Goal: Information Seeking & Learning: Learn about a topic

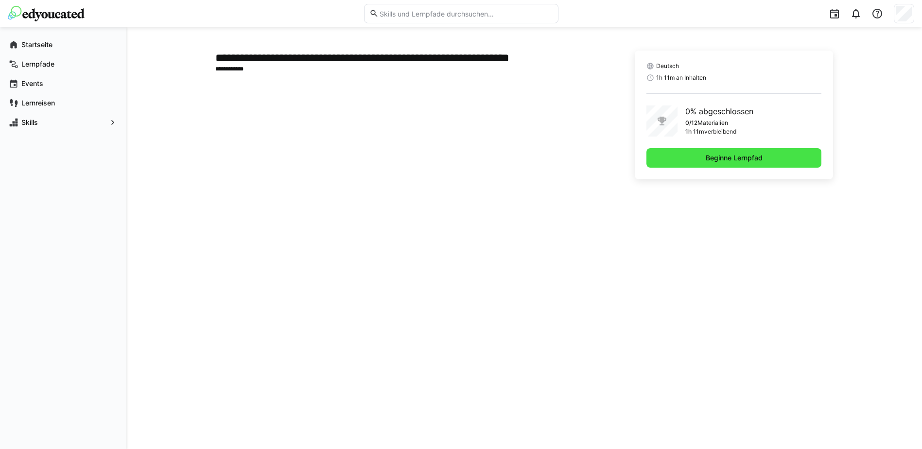
click at [738, 159] on span "Beginne Lernpfad" at bounding box center [734, 158] width 60 height 10
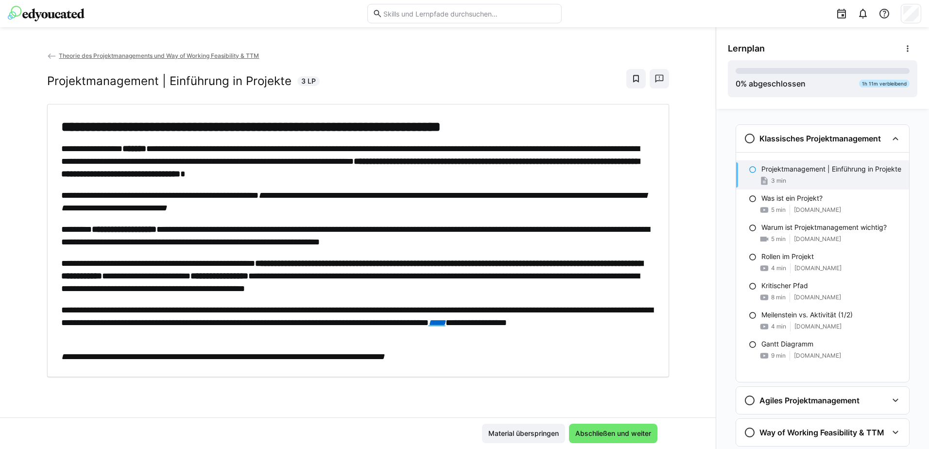
click at [488, 216] on div "**********" at bounding box center [358, 240] width 594 height 245
click at [816, 174] on p "Projektmanagement | Einführung in Projekte" at bounding box center [831, 169] width 140 height 10
click at [424, 194] on em "**********" at bounding box center [353, 201] width 585 height 21
click at [608, 432] on span "Abschließen und weiter" at bounding box center [613, 434] width 79 height 10
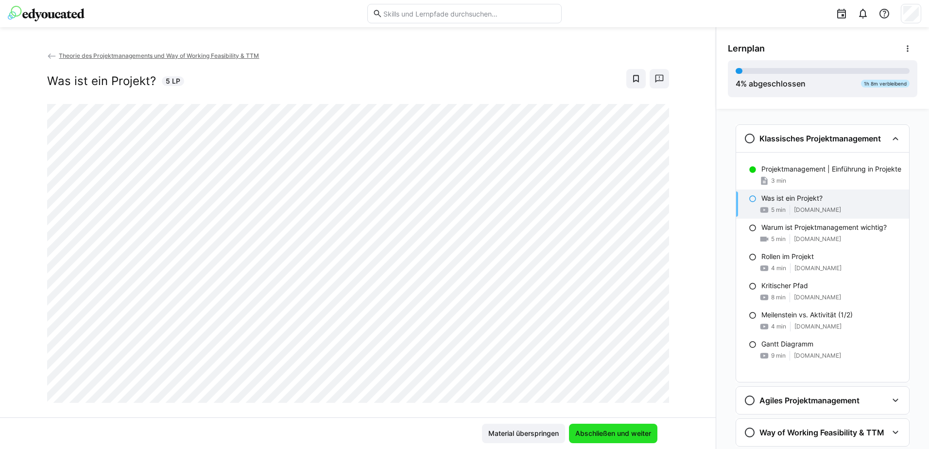
click at [608, 432] on span "Abschließen und weiter" at bounding box center [613, 434] width 79 height 10
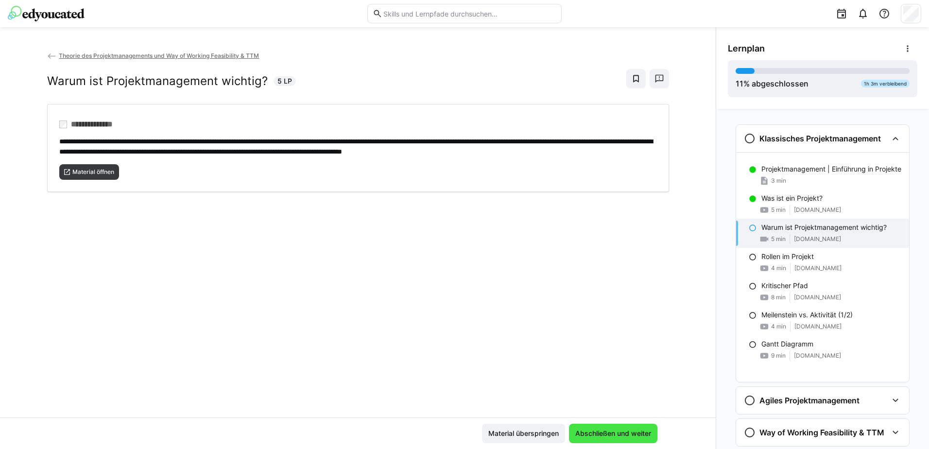
click at [608, 432] on span "Abschließen und weiter" at bounding box center [613, 434] width 79 height 10
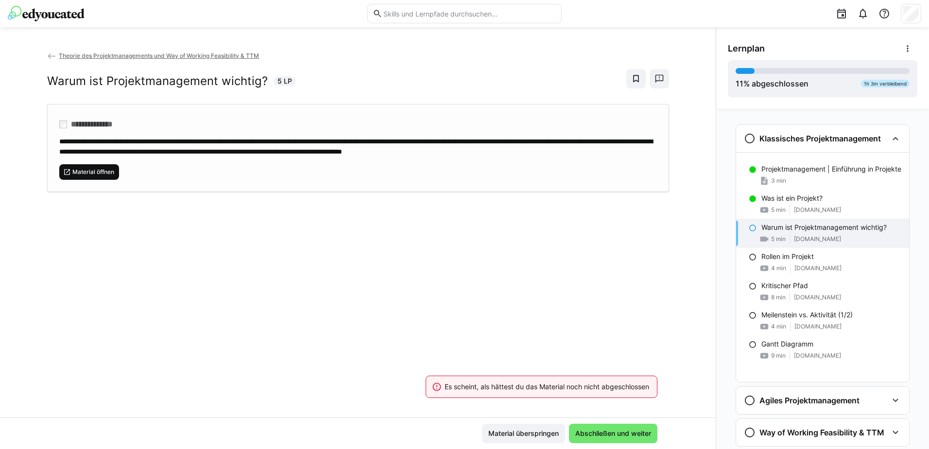
click at [77, 176] on span "Material öffnen" at bounding box center [93, 172] width 44 height 8
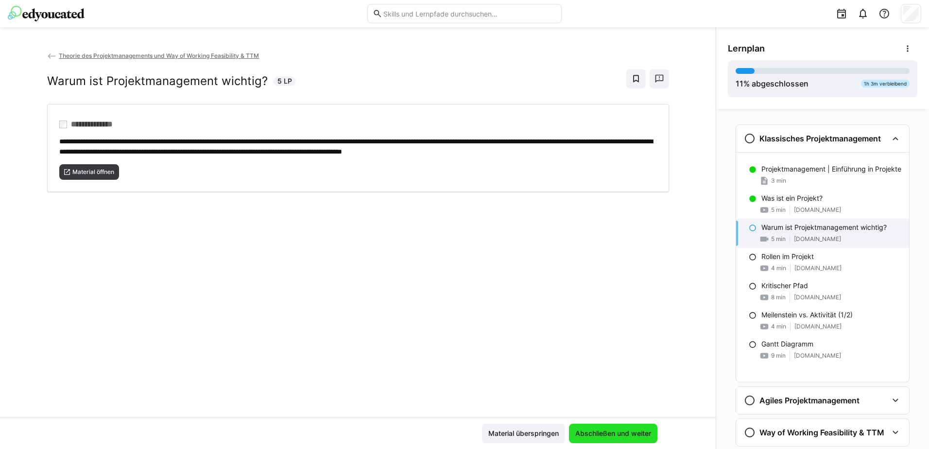
click at [617, 435] on span "Abschließen und weiter" at bounding box center [613, 434] width 79 height 10
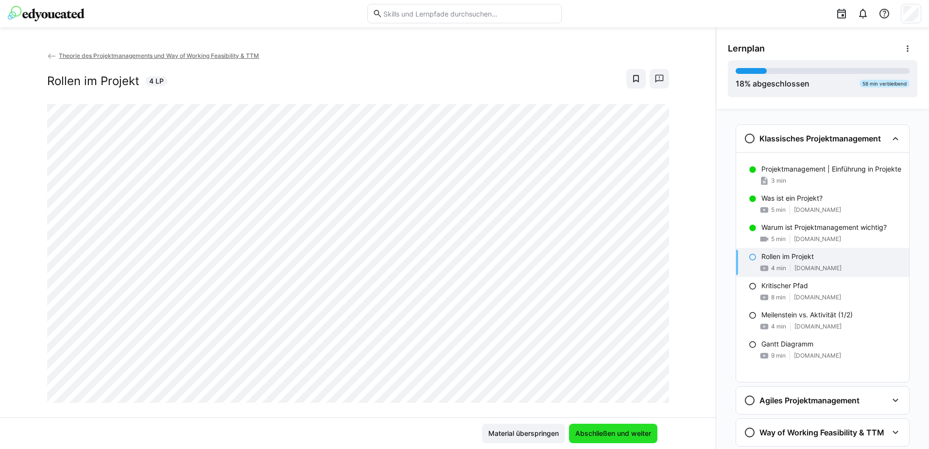
click at [617, 435] on span "Abschließen und weiter" at bounding box center [613, 434] width 79 height 10
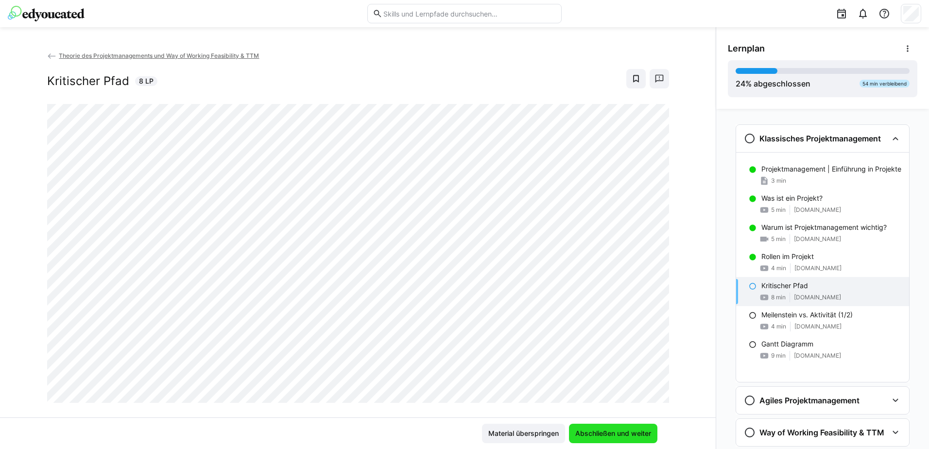
click at [617, 435] on span "Abschließen und weiter" at bounding box center [613, 434] width 79 height 10
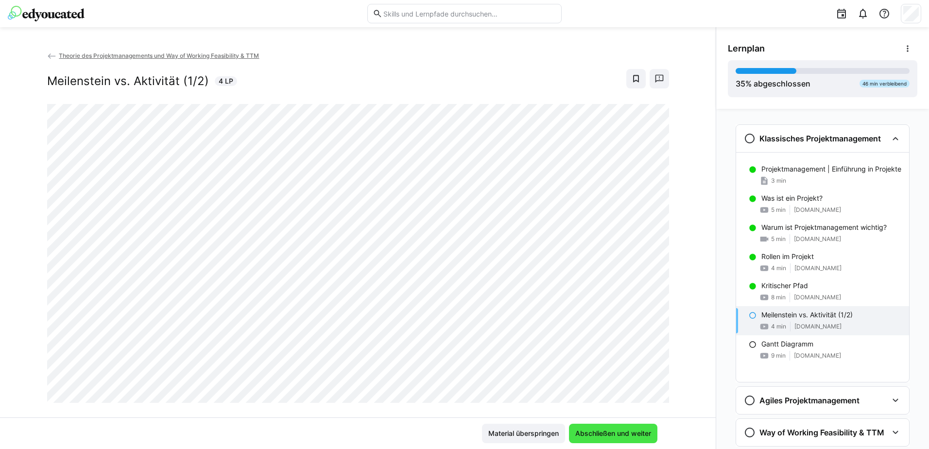
click at [617, 435] on span "Abschließen und weiter" at bounding box center [613, 434] width 79 height 10
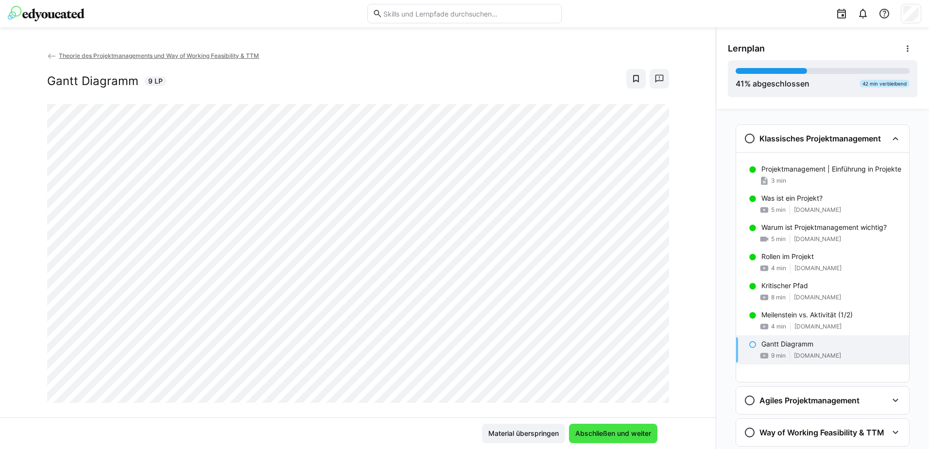
click at [617, 435] on span "Abschließen und weiter" at bounding box center [613, 434] width 79 height 10
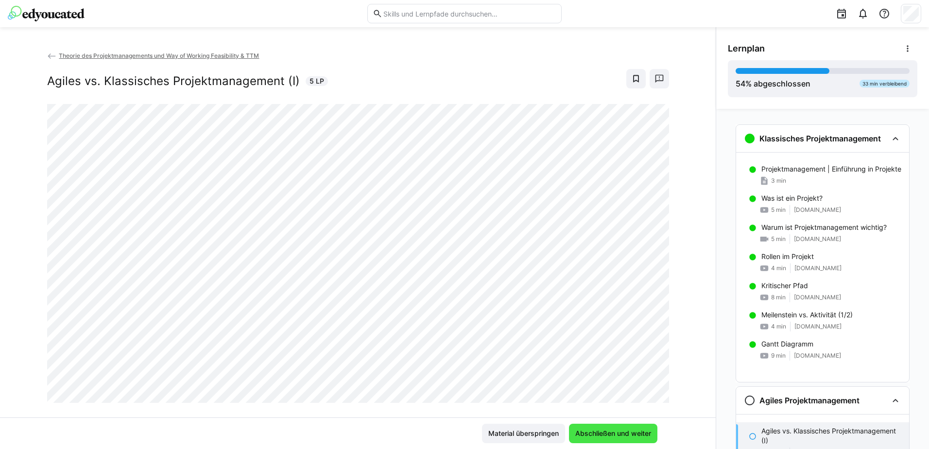
scroll to position [28, 0]
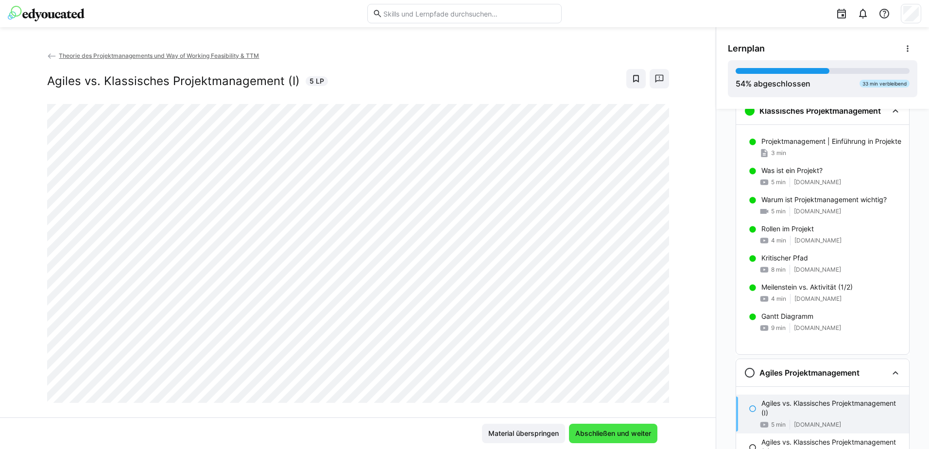
click at [617, 435] on span "Abschließen und weiter" at bounding box center [613, 434] width 79 height 10
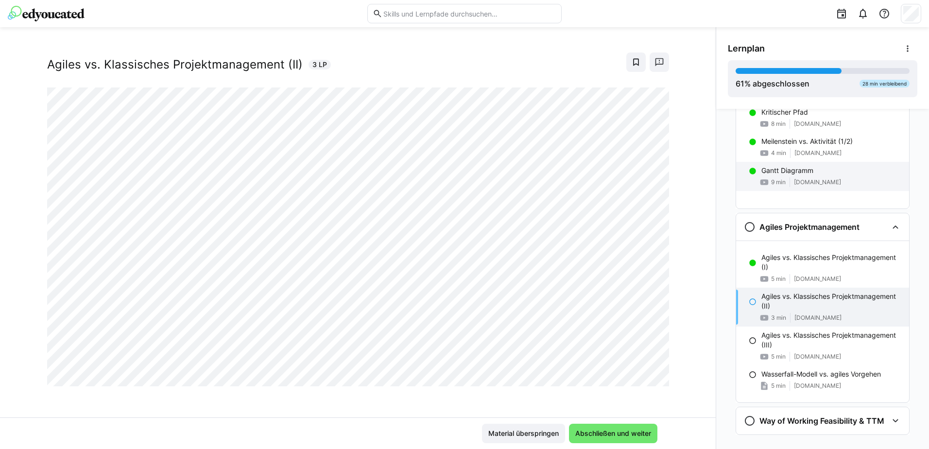
scroll to position [189, 0]
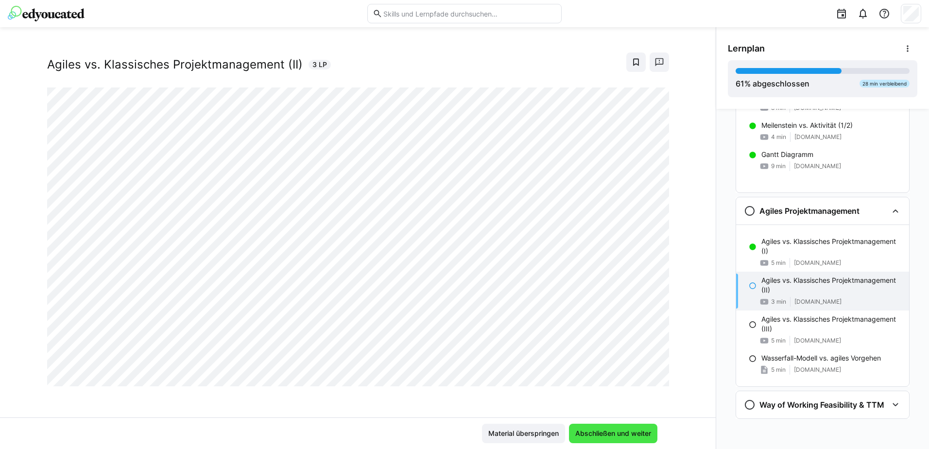
click at [628, 432] on span "Abschließen und weiter" at bounding box center [613, 434] width 79 height 10
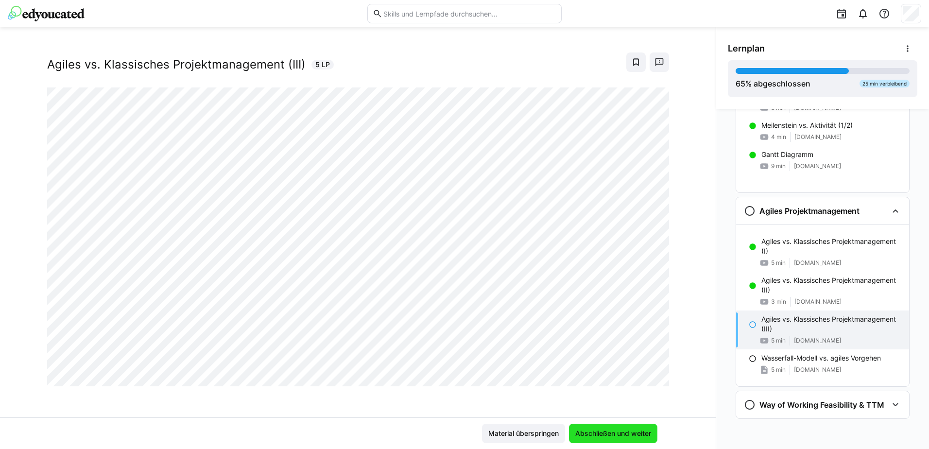
click at [627, 432] on span "Abschließen und weiter" at bounding box center [613, 434] width 79 height 10
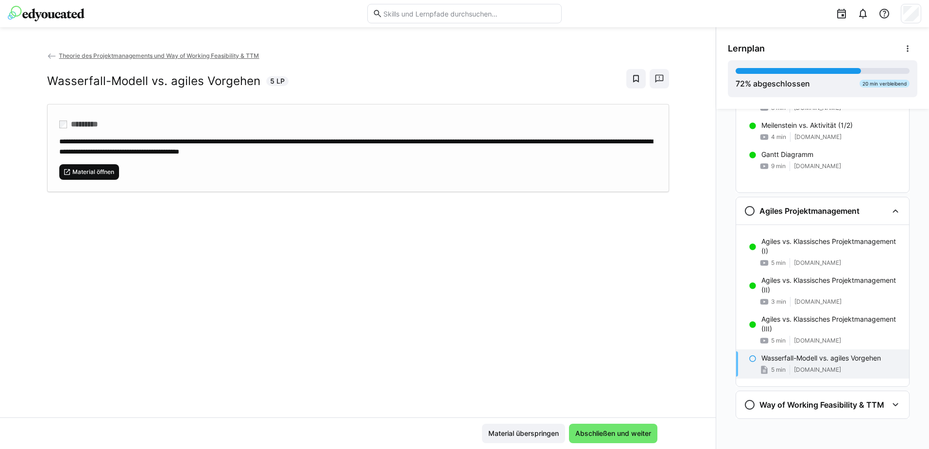
click at [84, 176] on span "Material öffnen" at bounding box center [89, 172] width 60 height 16
click at [610, 431] on span "Abschließen und weiter" at bounding box center [613, 434] width 79 height 10
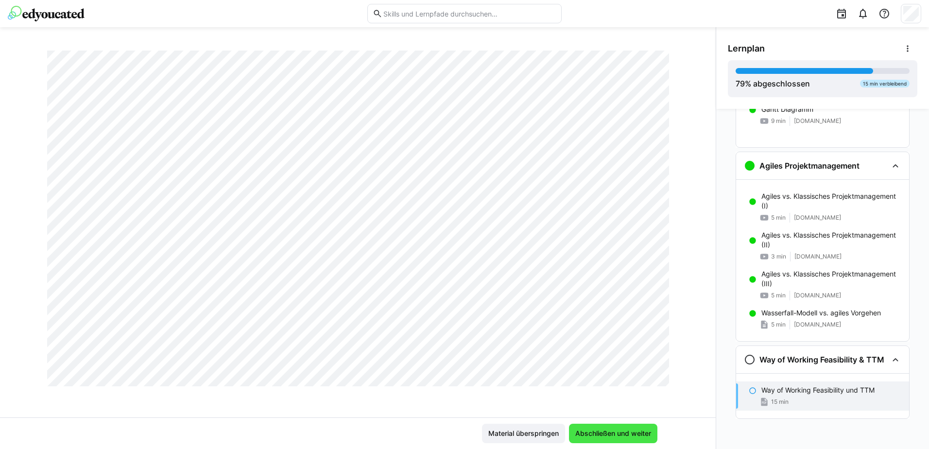
scroll to position [3304, 0]
click at [601, 440] on span "Abschließen und weiter" at bounding box center [613, 433] width 88 height 19
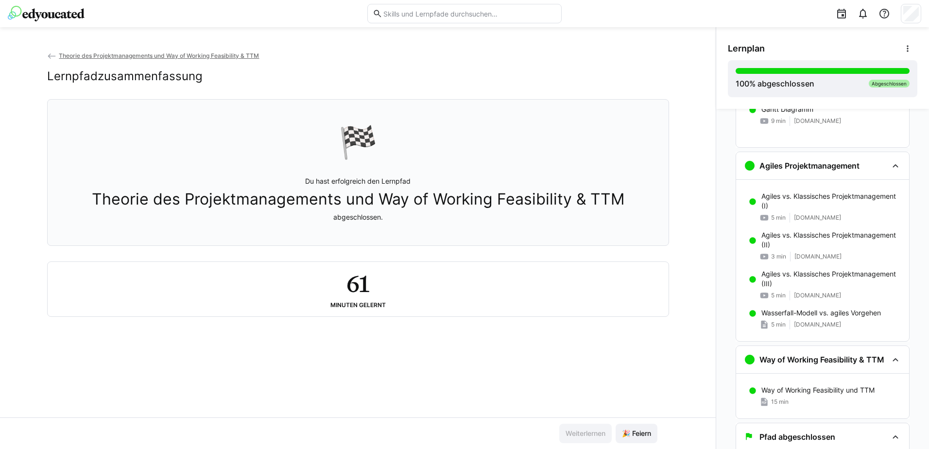
scroll to position [267, 0]
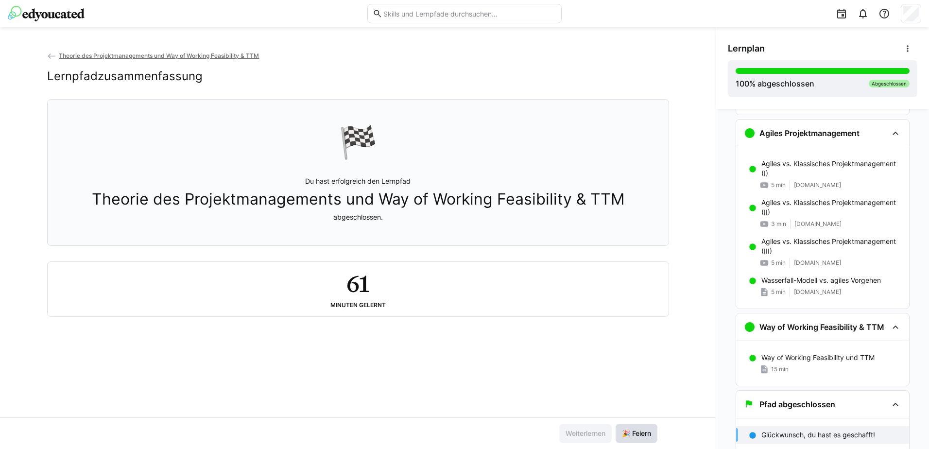
click at [629, 431] on span "🎉 Feiern" at bounding box center [636, 434] width 32 height 10
